Goal: Complete application form: Complete application form

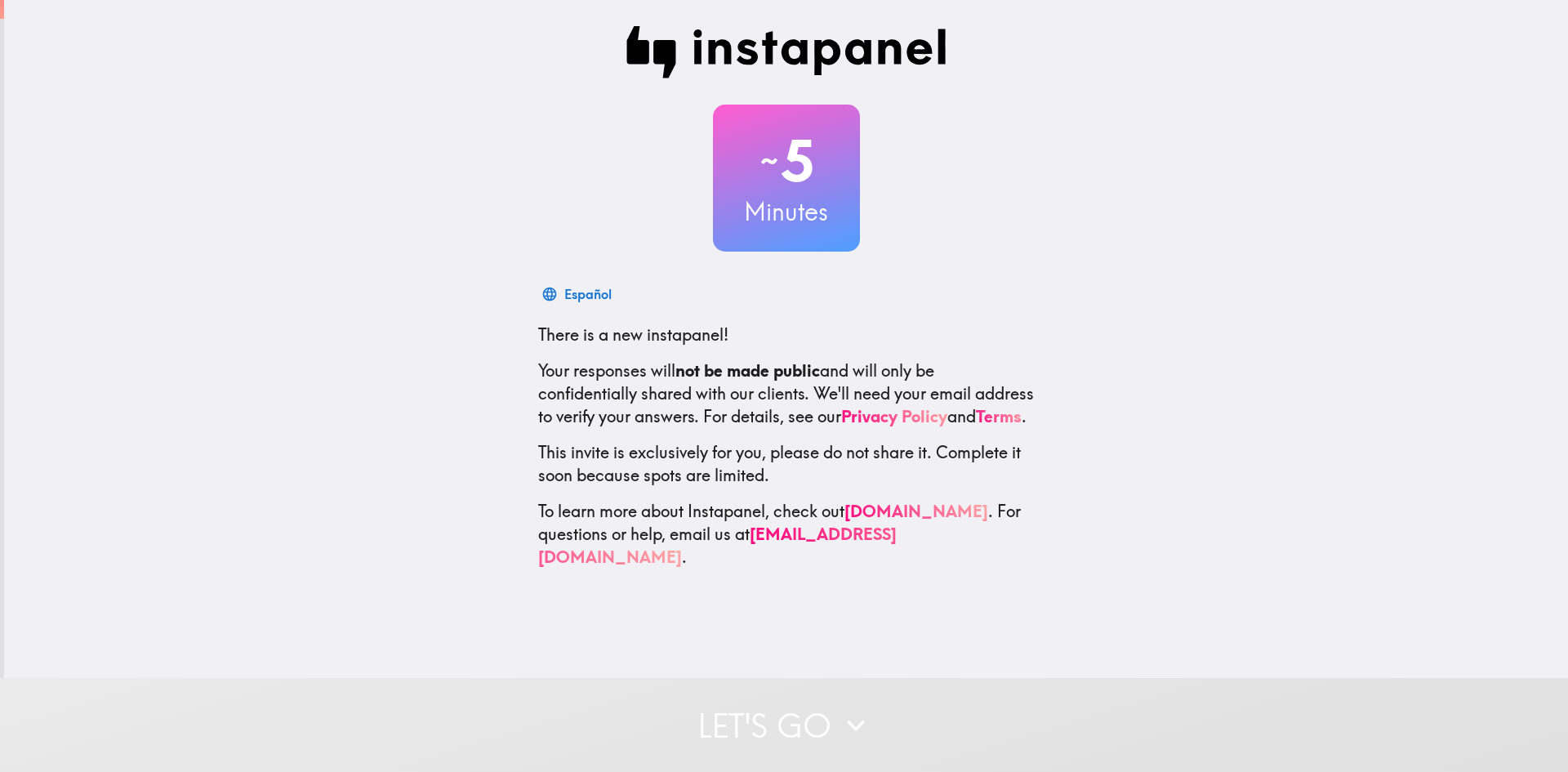
click at [838, 707] on icon "button" at bounding box center [856, 725] width 36 height 36
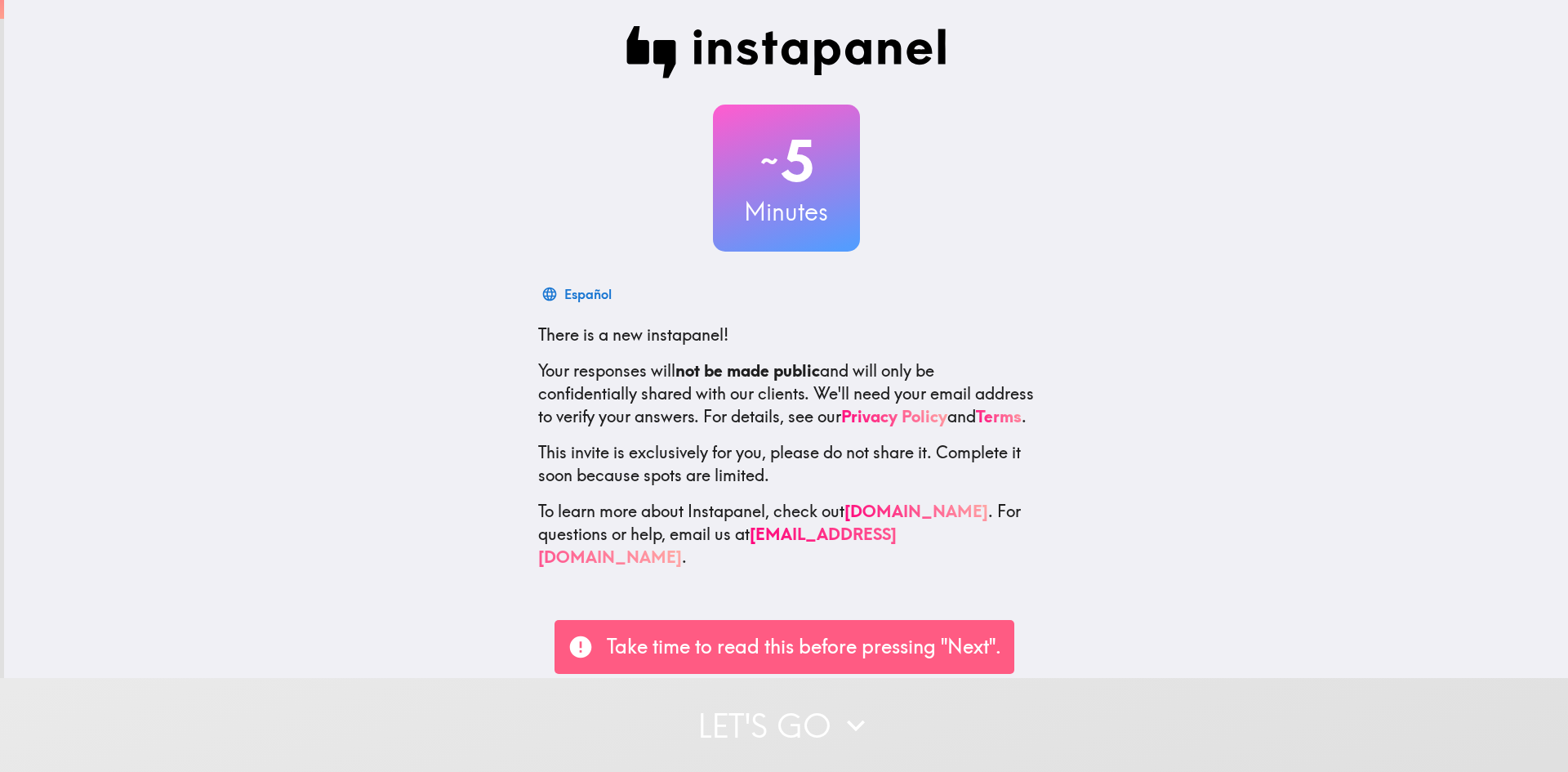
click at [823, 646] on p "Take time to read this before pressing "Next"." at bounding box center [803, 646] width 394 height 28
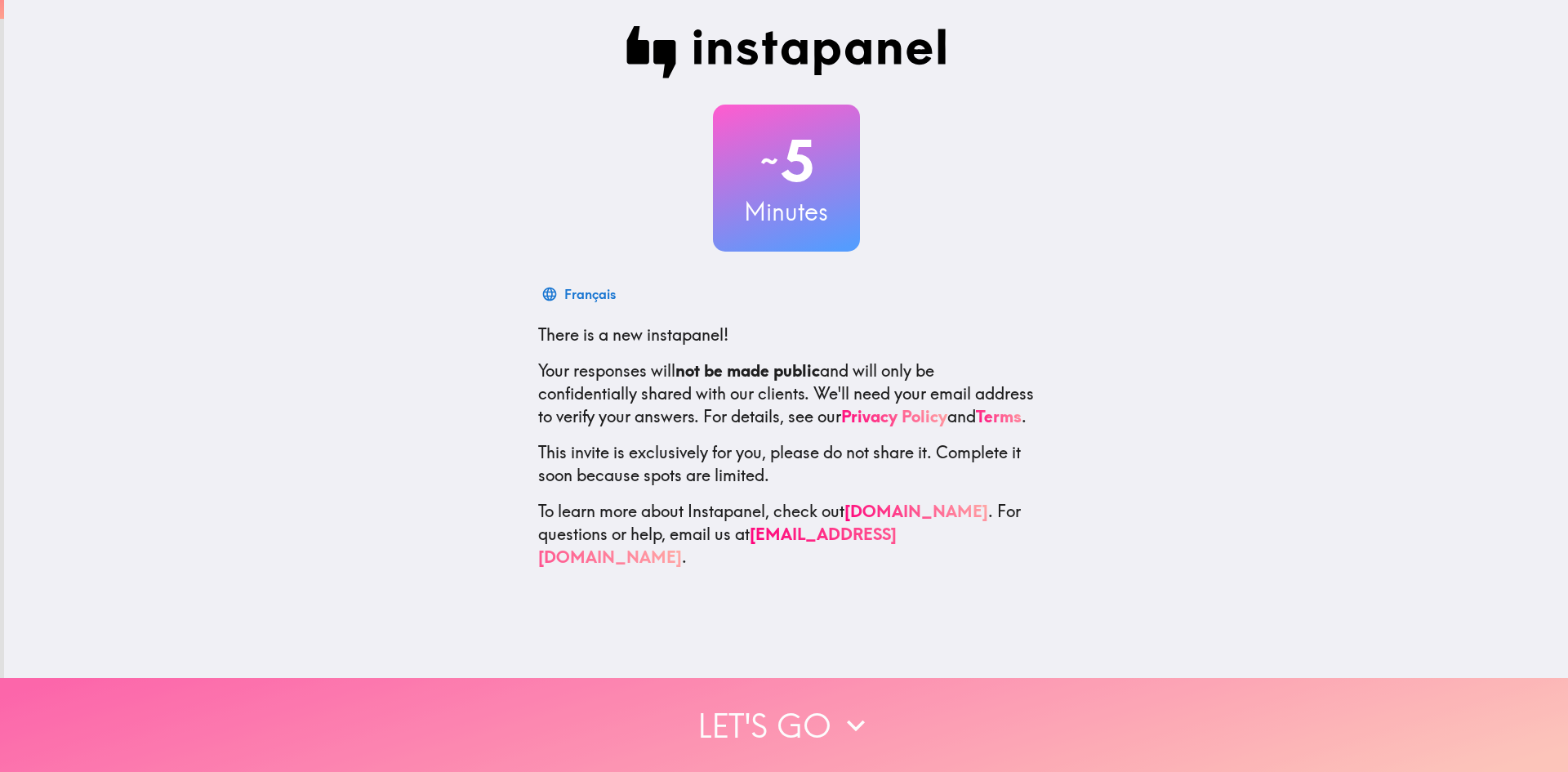
click at [838, 717] on icon "button" at bounding box center [856, 725] width 36 height 36
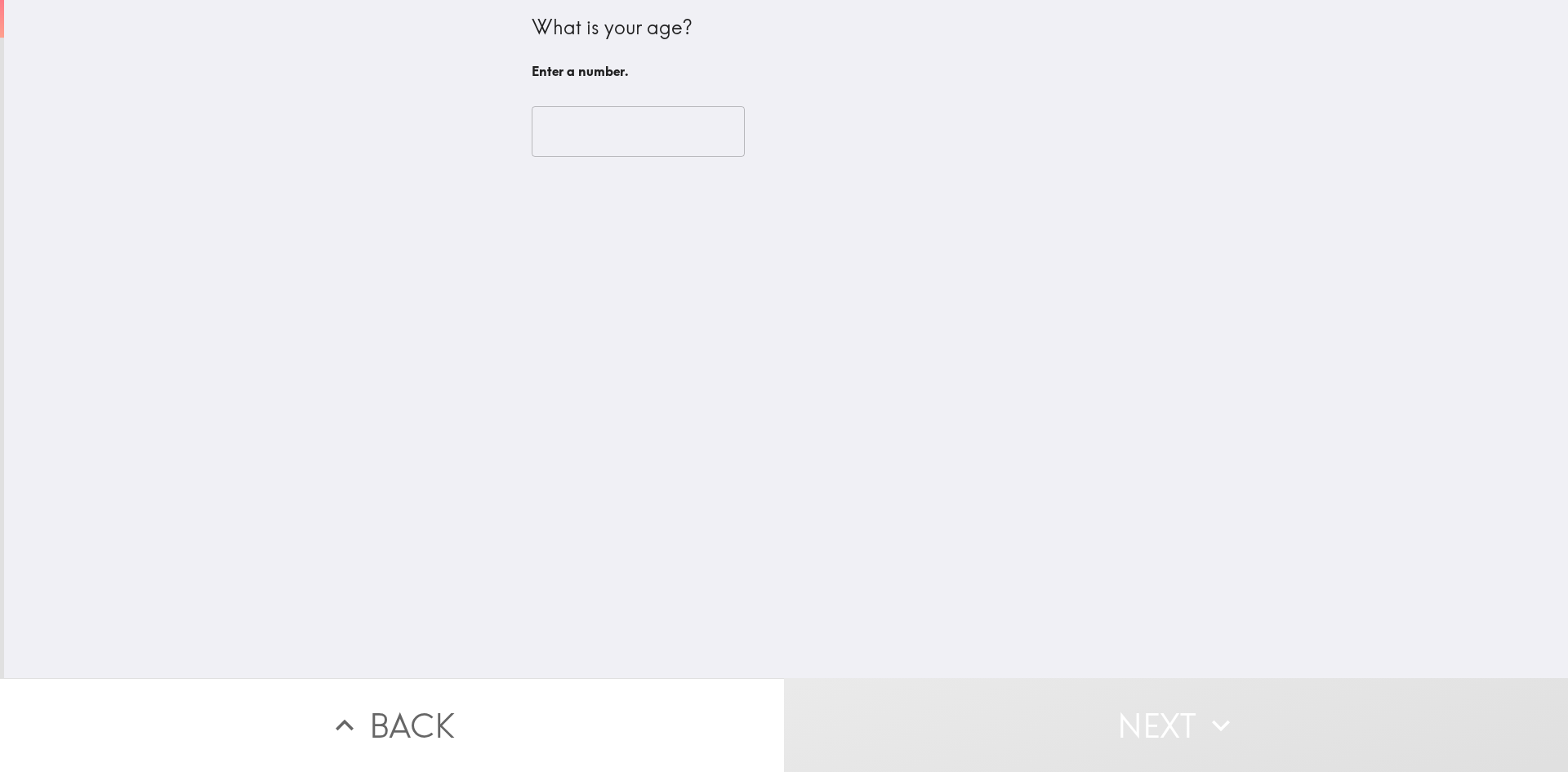
drag, startPoint x: 574, startPoint y: 115, endPoint x: 586, endPoint y: 124, distance: 15.0
click at [574, 116] on input "number" at bounding box center [638, 132] width 213 height 51
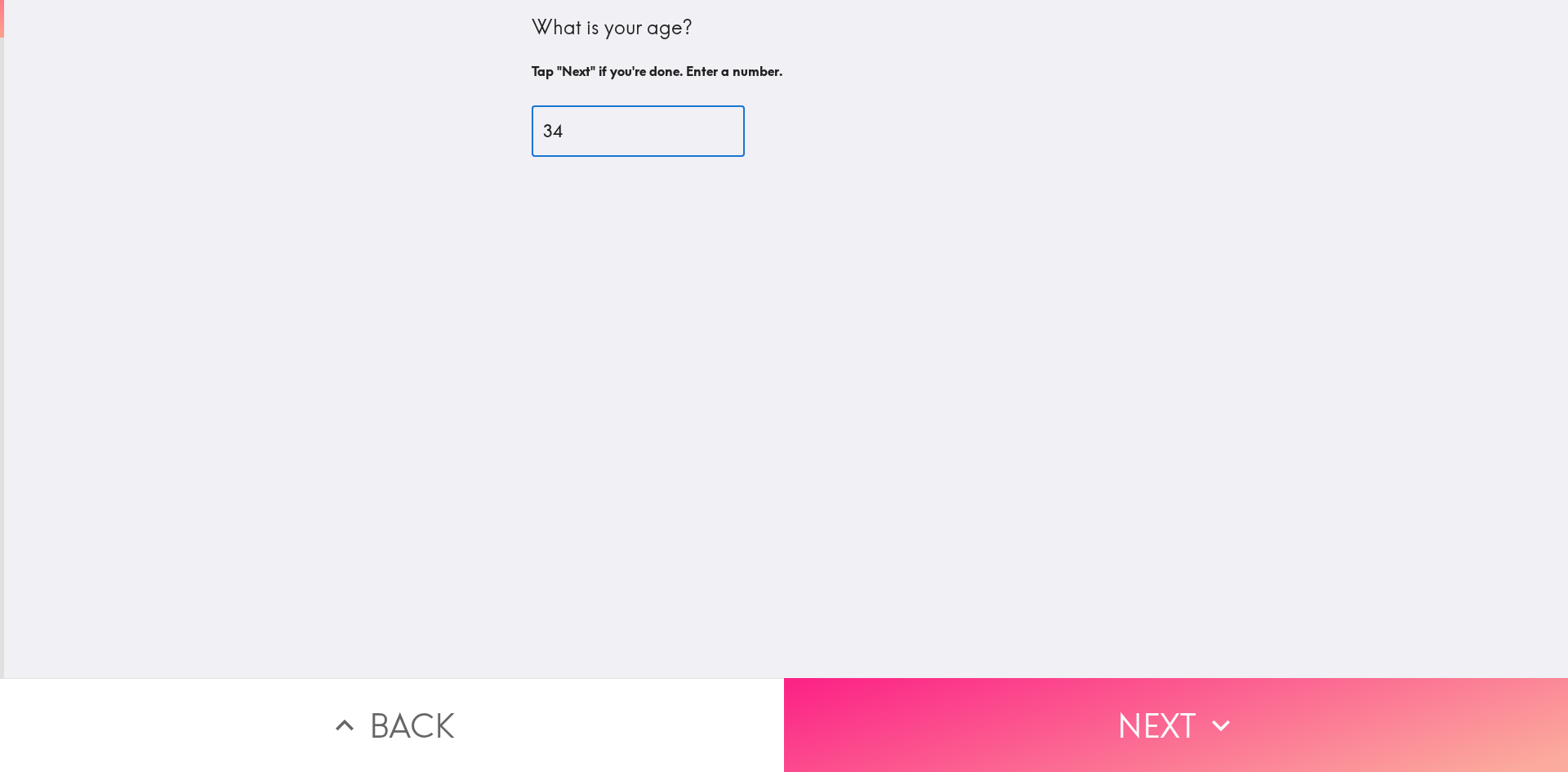
type input "34"
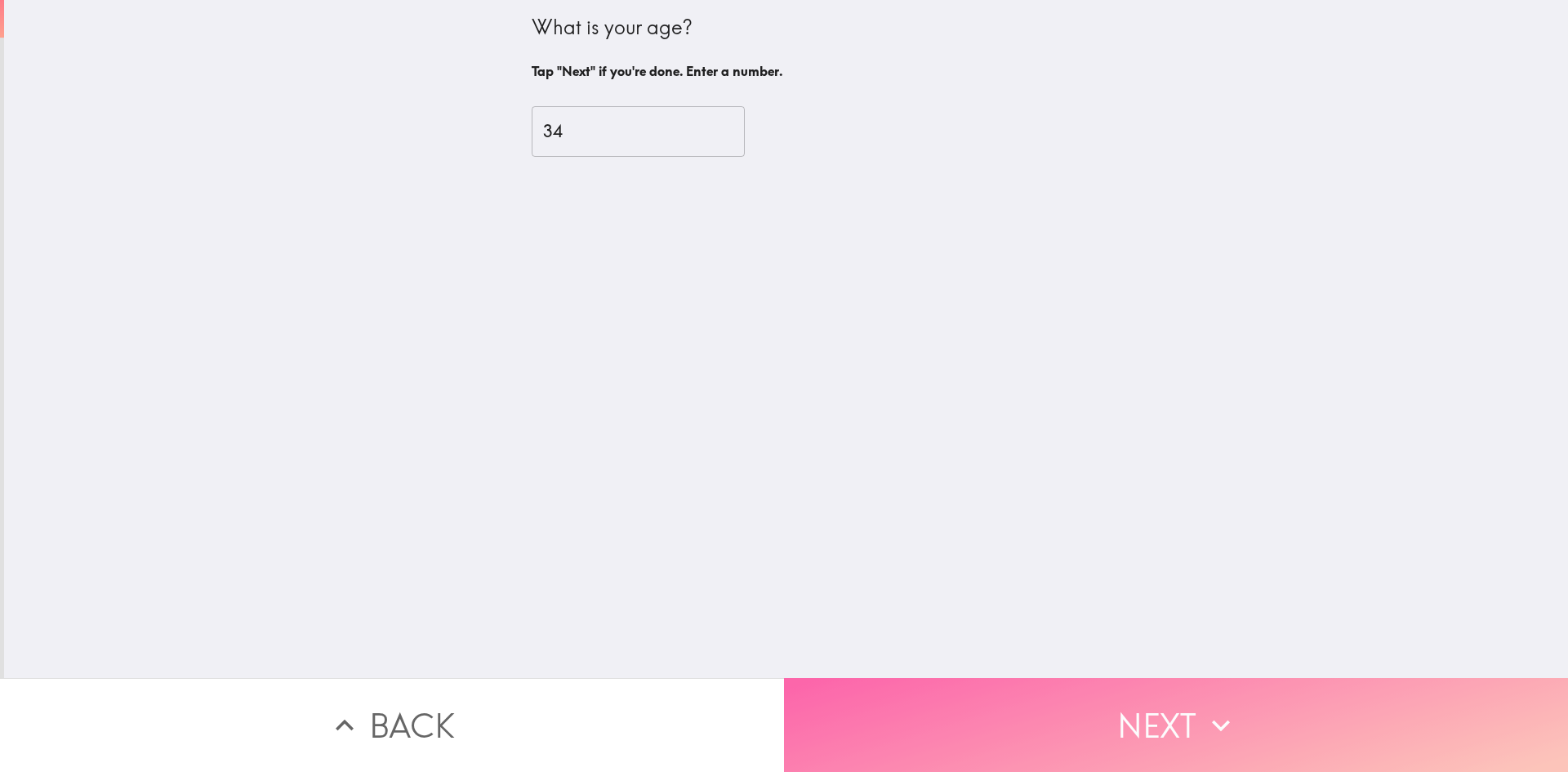
click at [1115, 705] on button "Next" at bounding box center [1175, 725] width 784 height 94
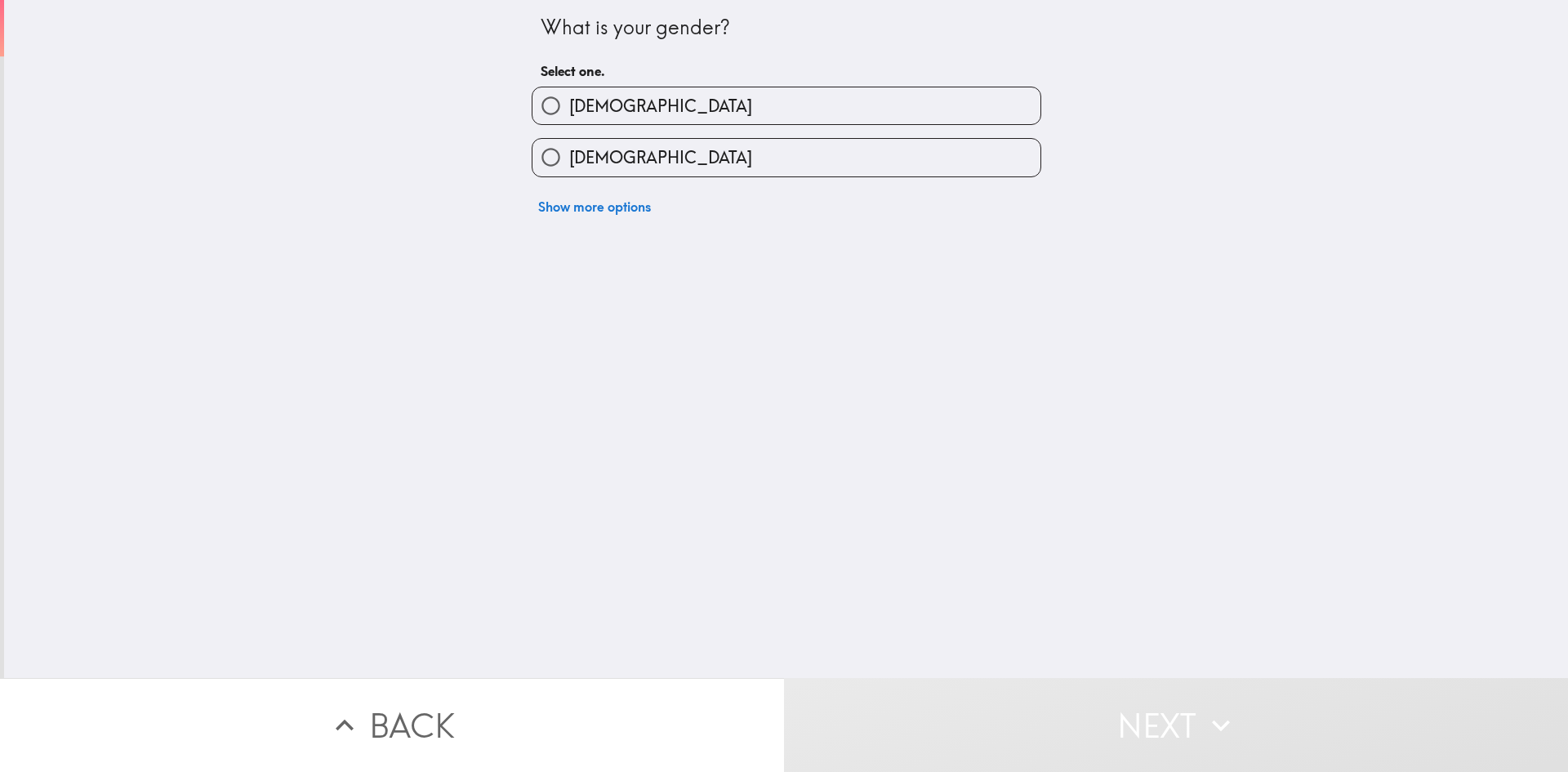
drag, startPoint x: 717, startPoint y: 144, endPoint x: 721, endPoint y: 158, distance: 14.6
click at [719, 158] on label "[DEMOGRAPHIC_DATA]" at bounding box center [786, 157] width 508 height 37
click at [569, 158] on input "[DEMOGRAPHIC_DATA]" at bounding box center [551, 157] width 37 height 37
radio input "true"
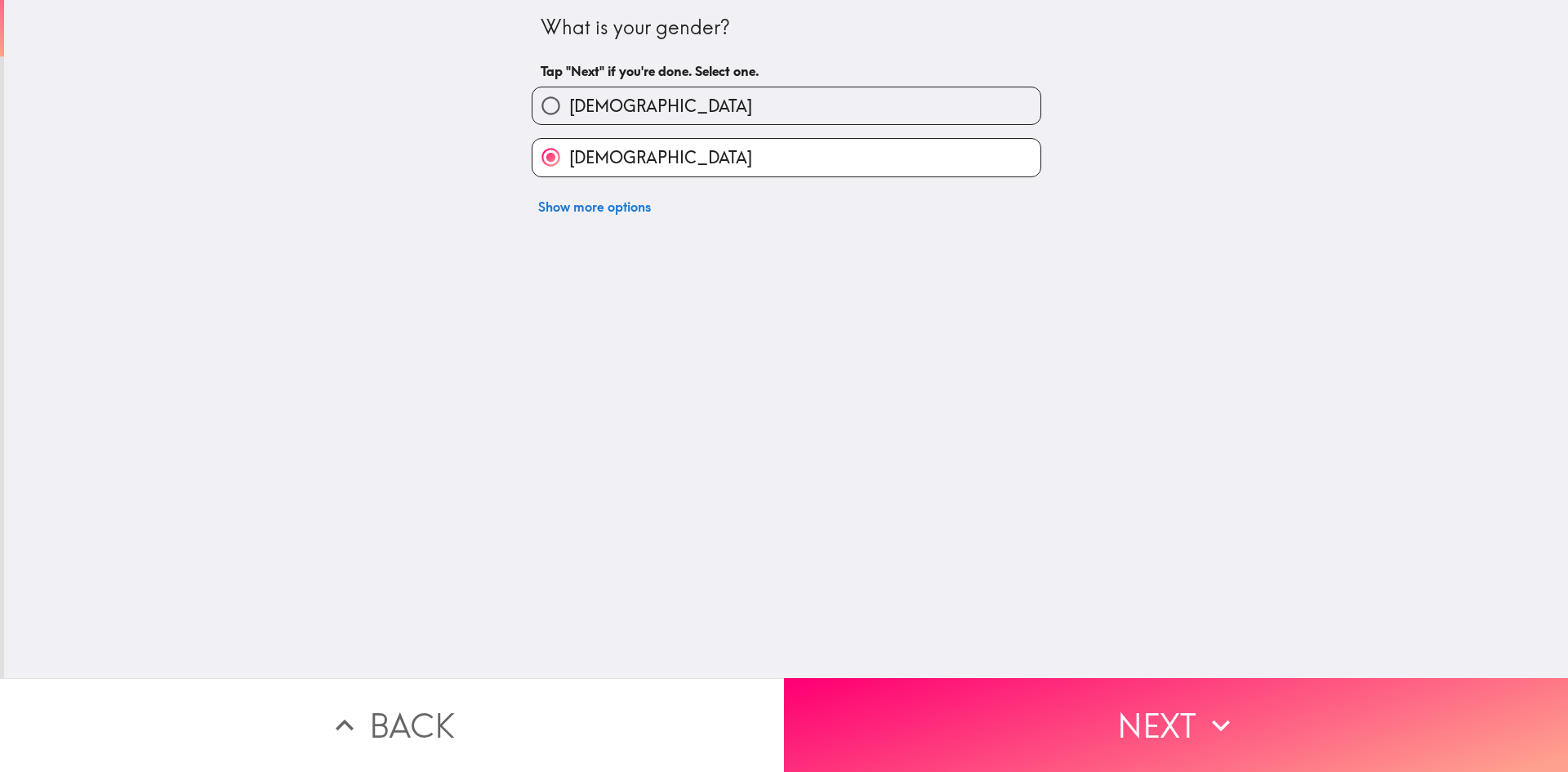
drag, startPoint x: 1092, startPoint y: 714, endPoint x: 1081, endPoint y: 723, distance: 14.2
click at [1087, 724] on button "Next" at bounding box center [1175, 725] width 784 height 94
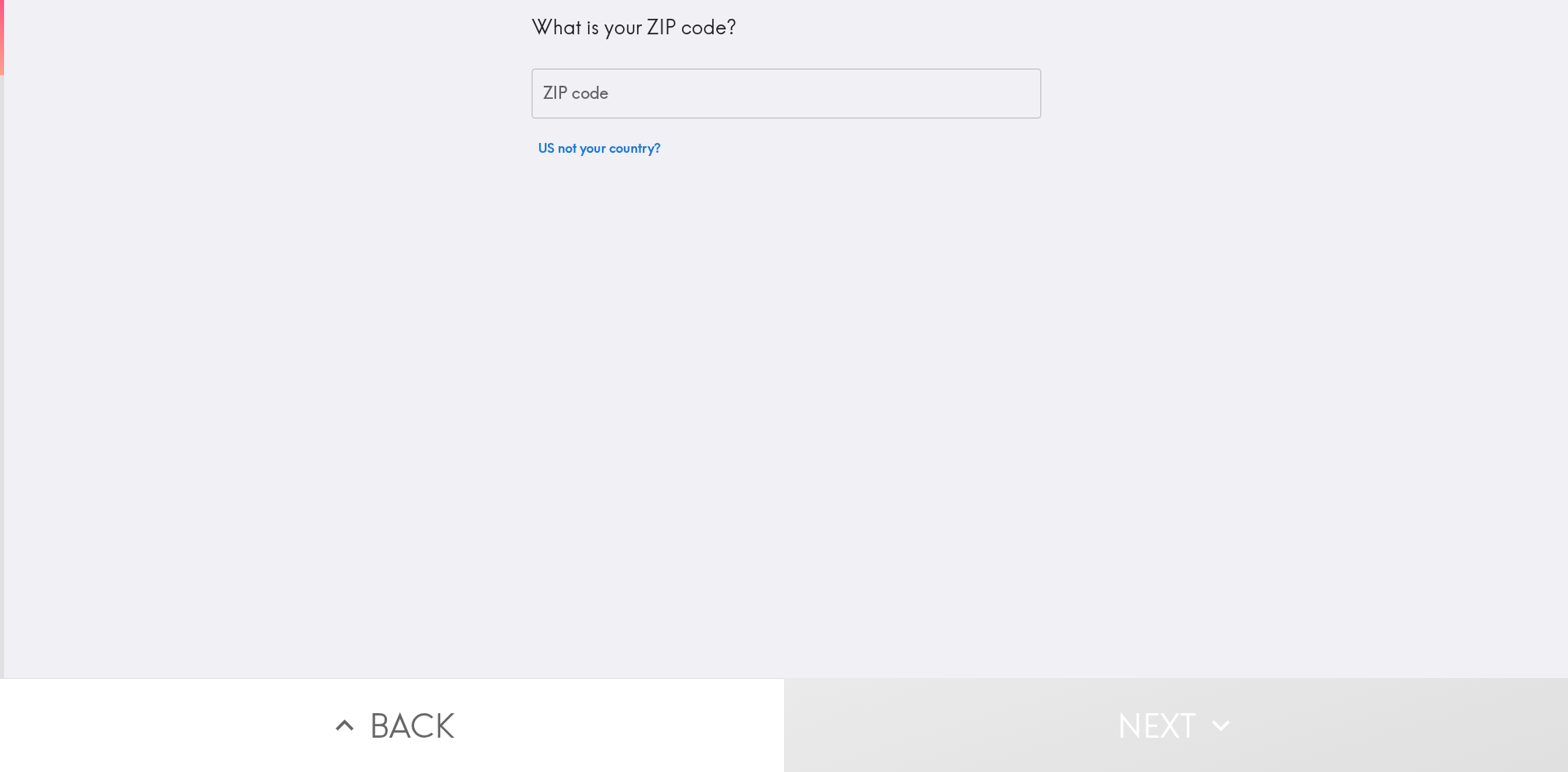
click at [731, 107] on input "ZIP code" at bounding box center [786, 94] width 509 height 51
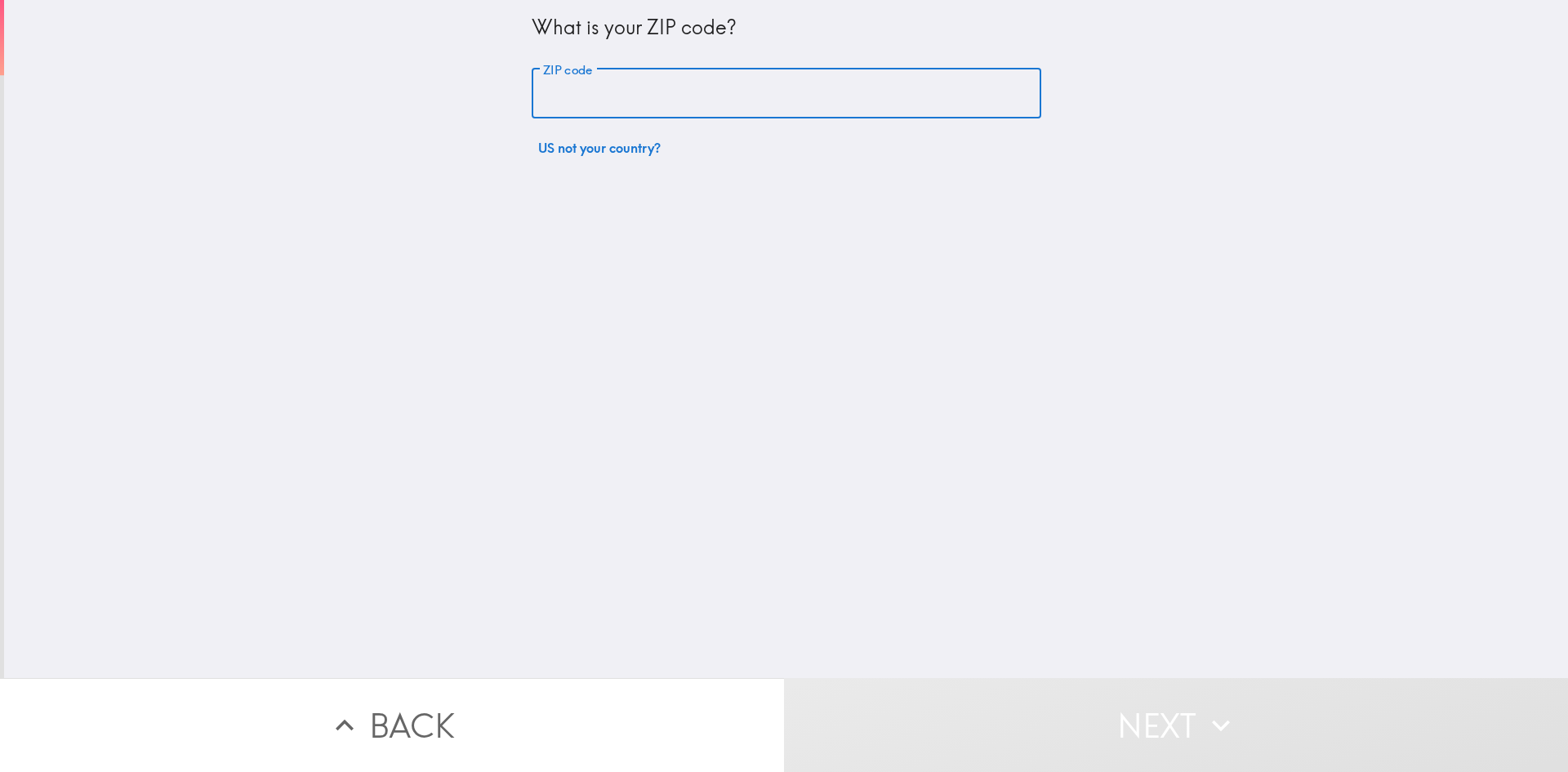
type input "60521"
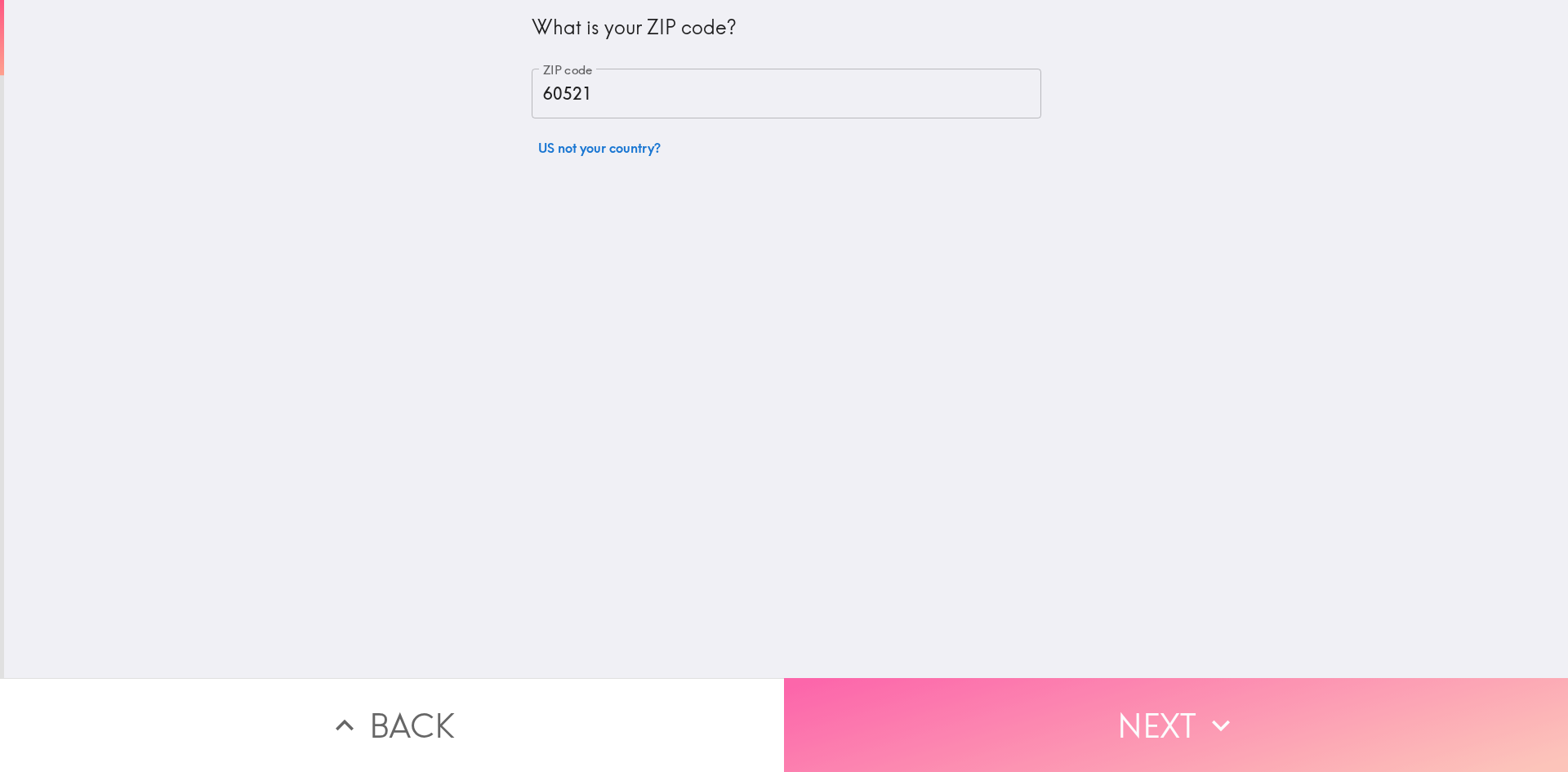
click at [1139, 706] on button "Next" at bounding box center [1175, 725] width 784 height 94
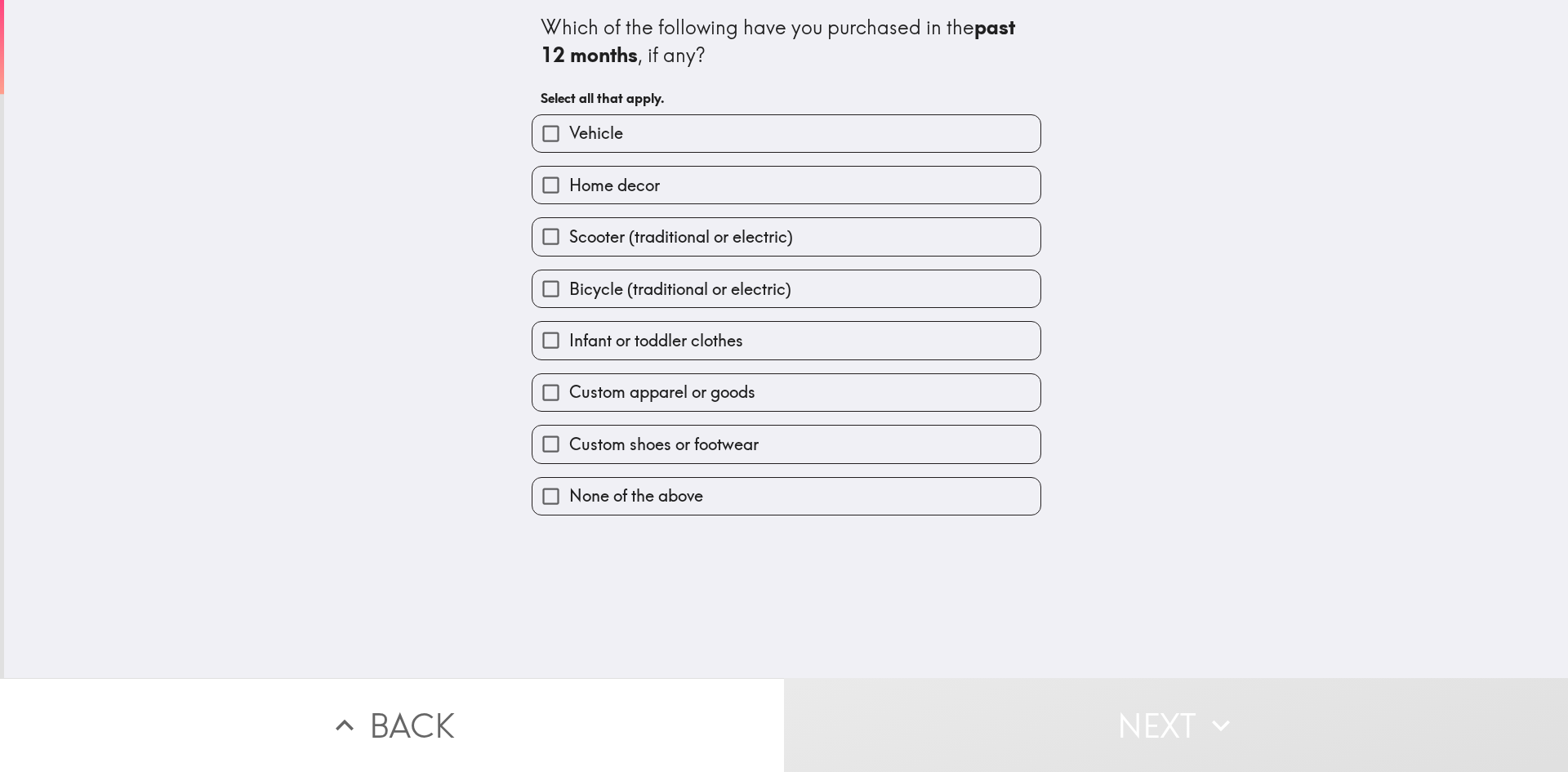
click at [871, 282] on label "Bicycle (traditional or electric)" at bounding box center [786, 288] width 508 height 37
click at [569, 282] on input "Bicycle (traditional or electric)" at bounding box center [551, 288] width 37 height 37
checkbox input "true"
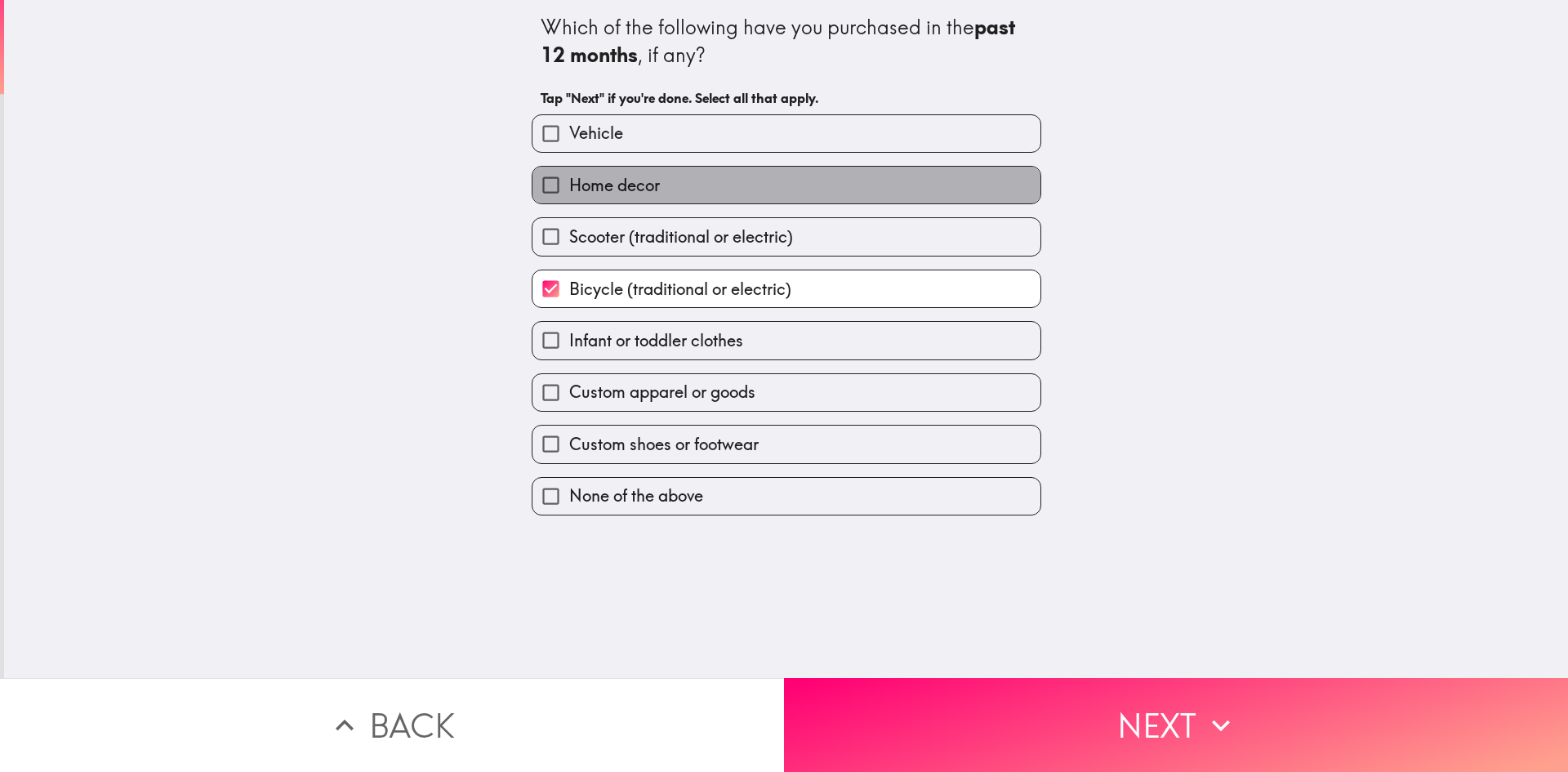
click at [879, 187] on label "Home decor" at bounding box center [786, 185] width 508 height 37
click at [569, 187] on input "Home decor" at bounding box center [551, 185] width 37 height 37
checkbox input "true"
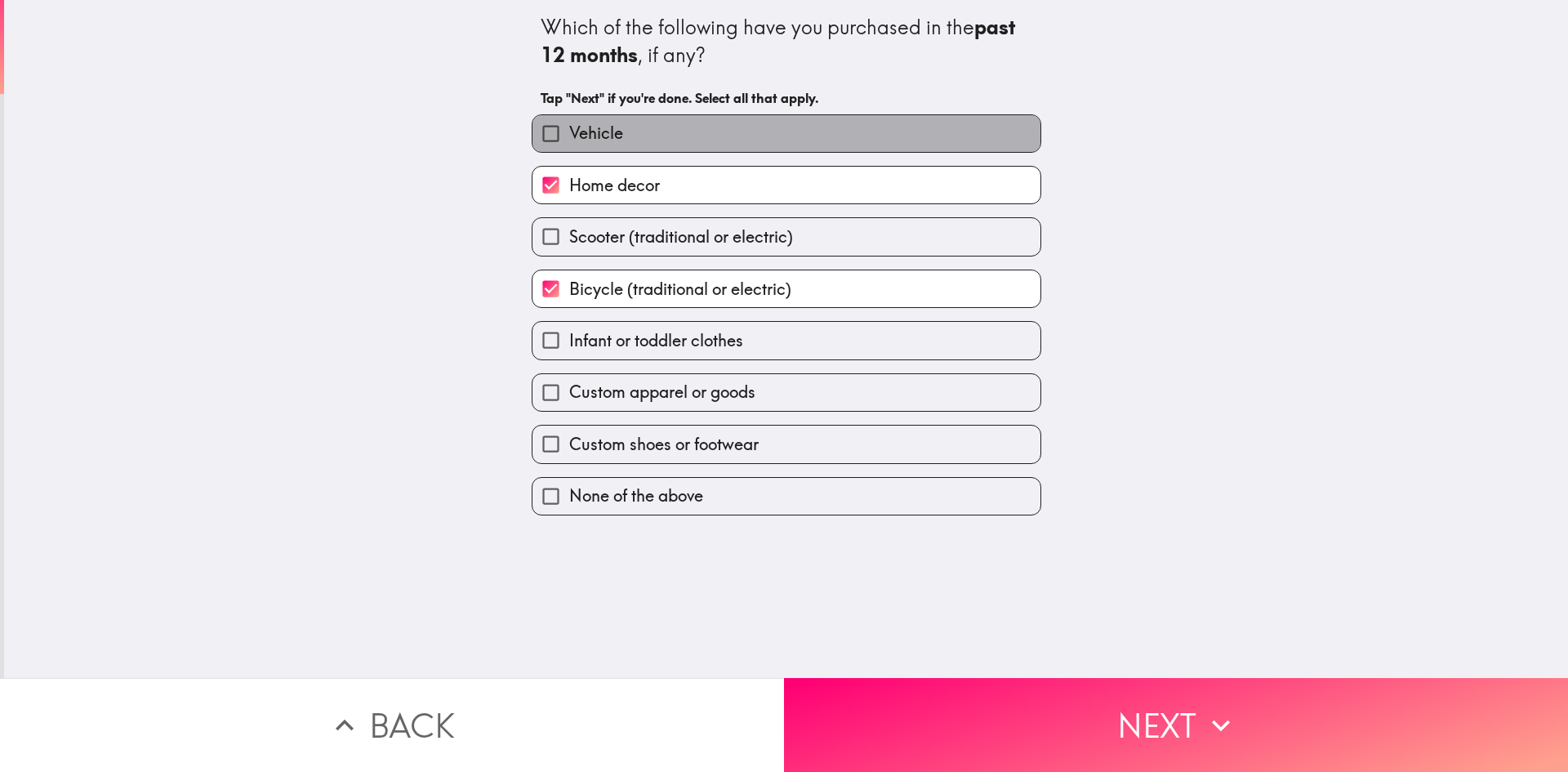
click at [885, 142] on label "Vehicle" at bounding box center [786, 134] width 508 height 37
click at [569, 142] on input "Vehicle" at bounding box center [551, 134] width 37 height 37
checkbox input "true"
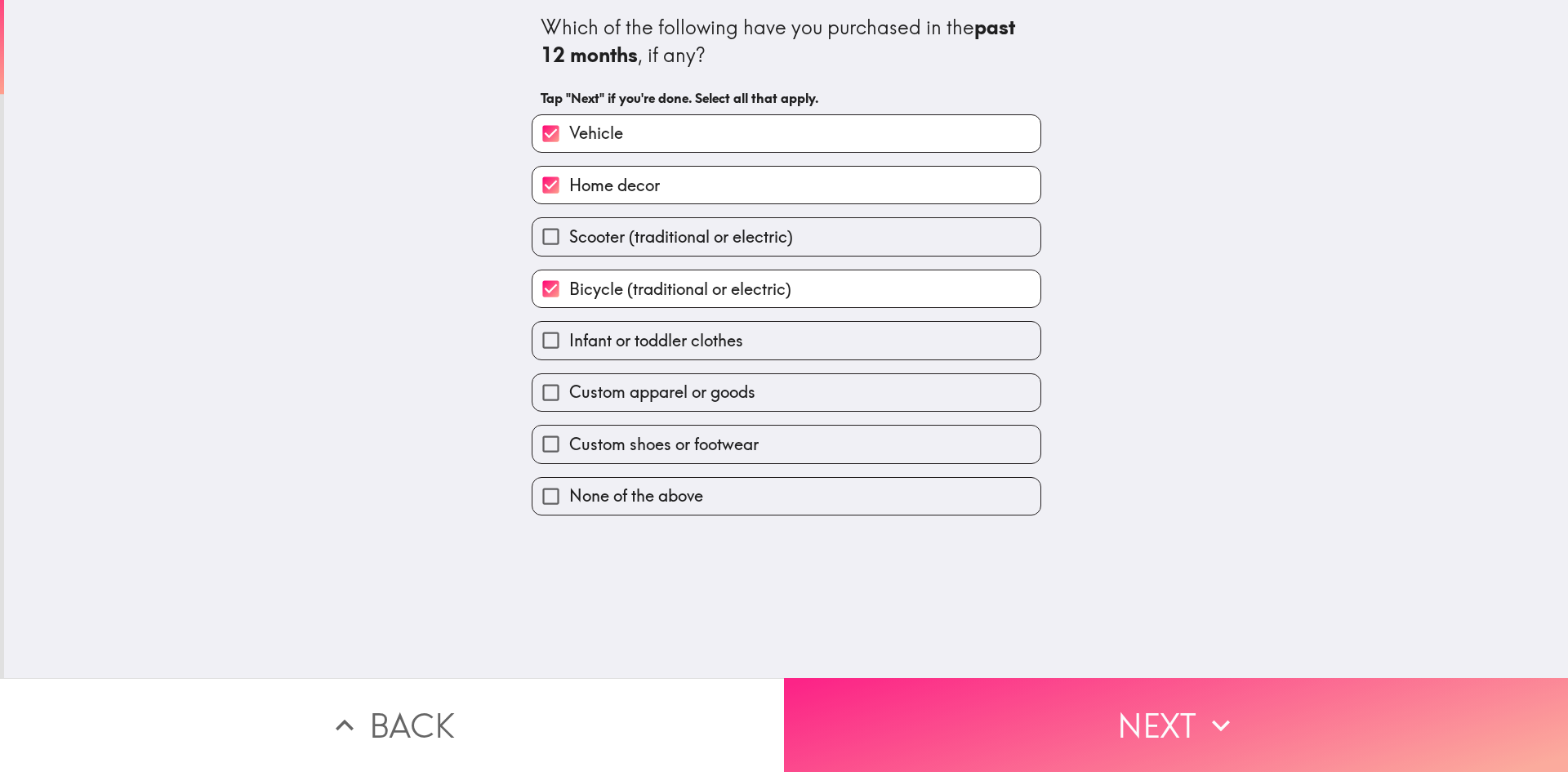
click at [1098, 714] on button "Next" at bounding box center [1175, 725] width 784 height 94
